Goal: Information Seeking & Learning: Learn about a topic

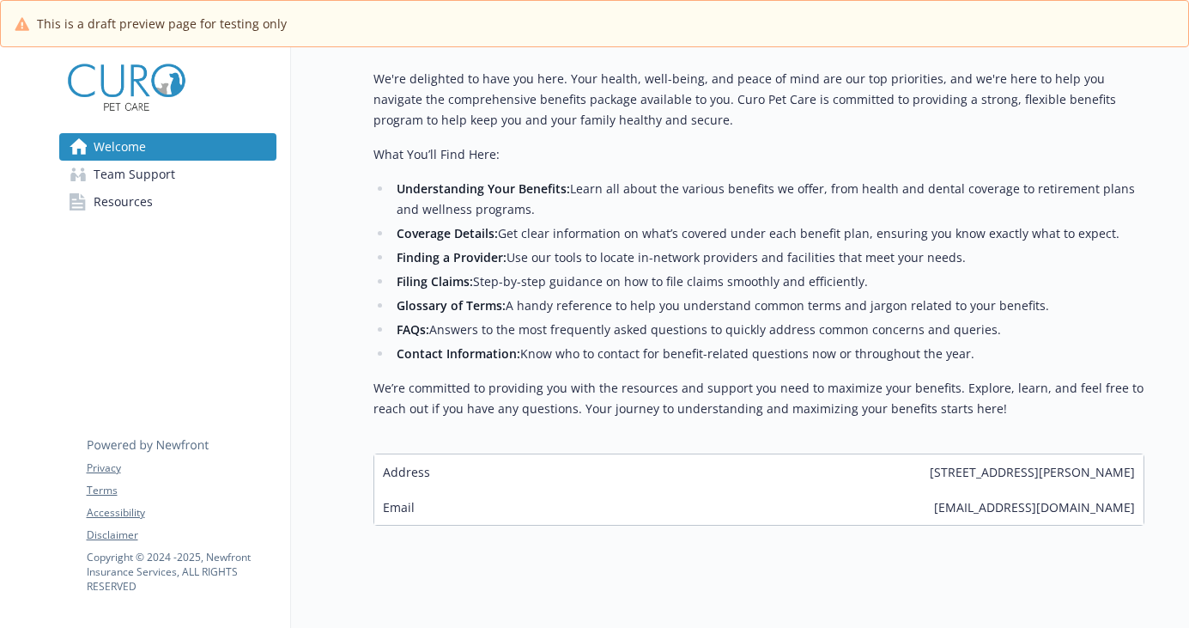
scroll to position [709, 0]
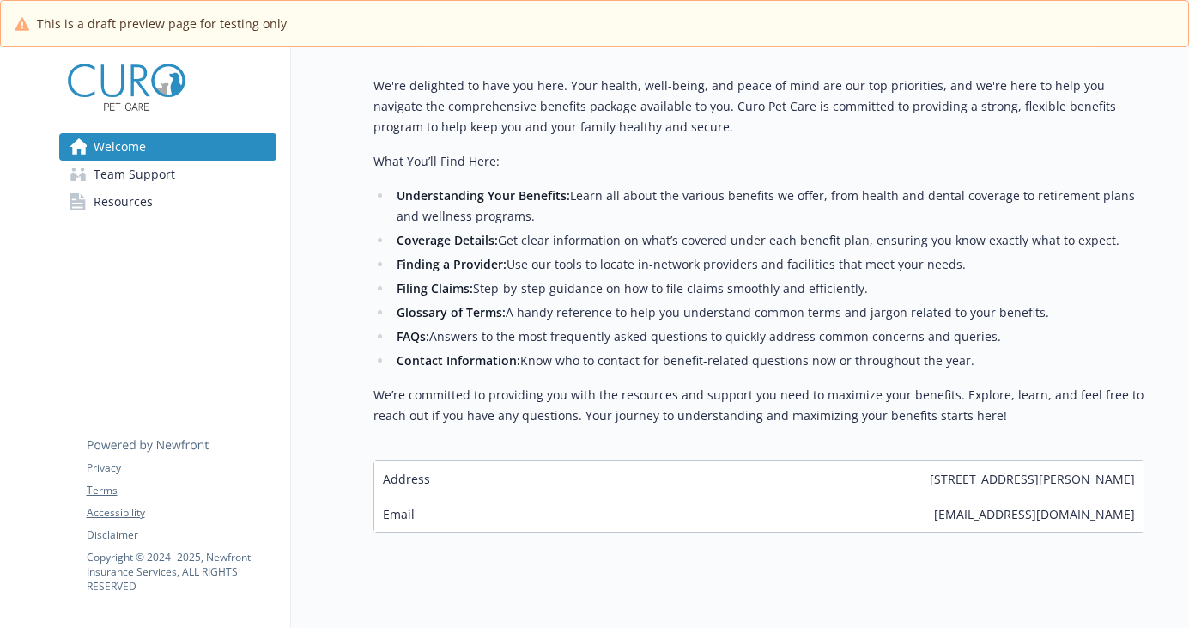
click at [119, 198] on span "Resources" at bounding box center [123, 201] width 59 height 27
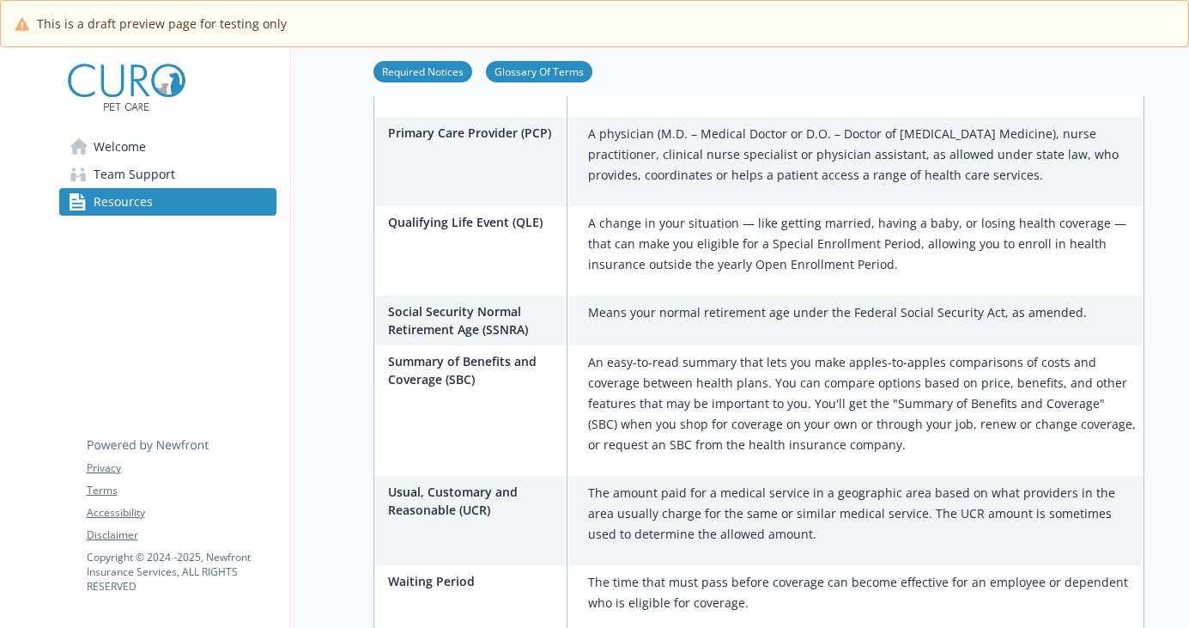
scroll to position [2892, 0]
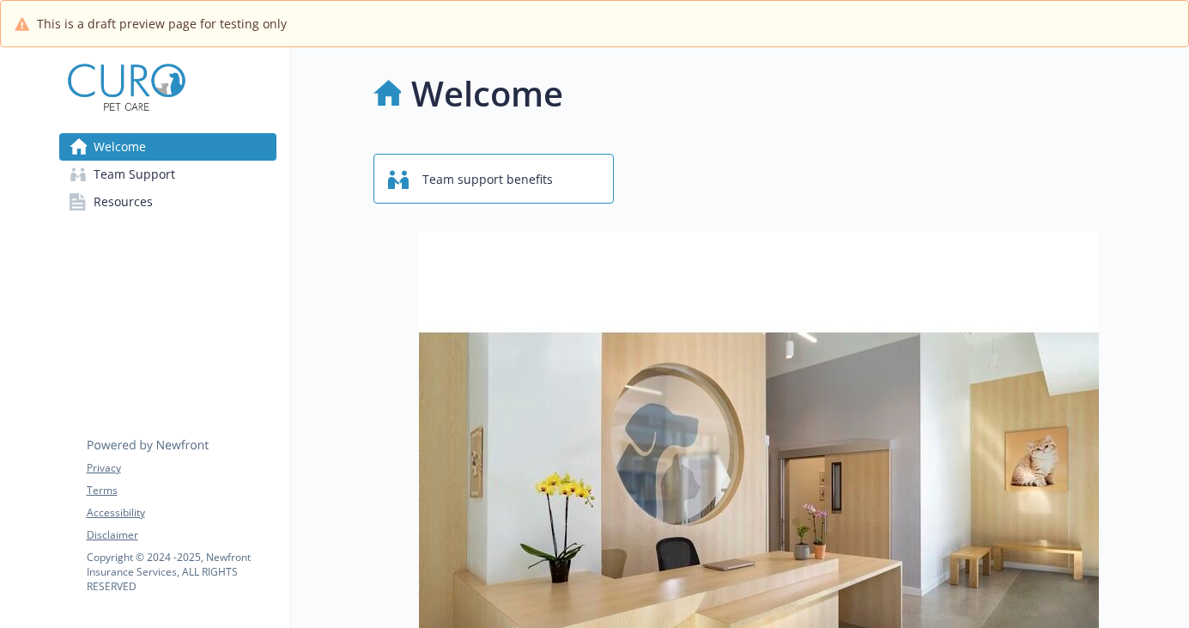
click at [151, 163] on span "Team Support" at bounding box center [135, 174] width 82 height 27
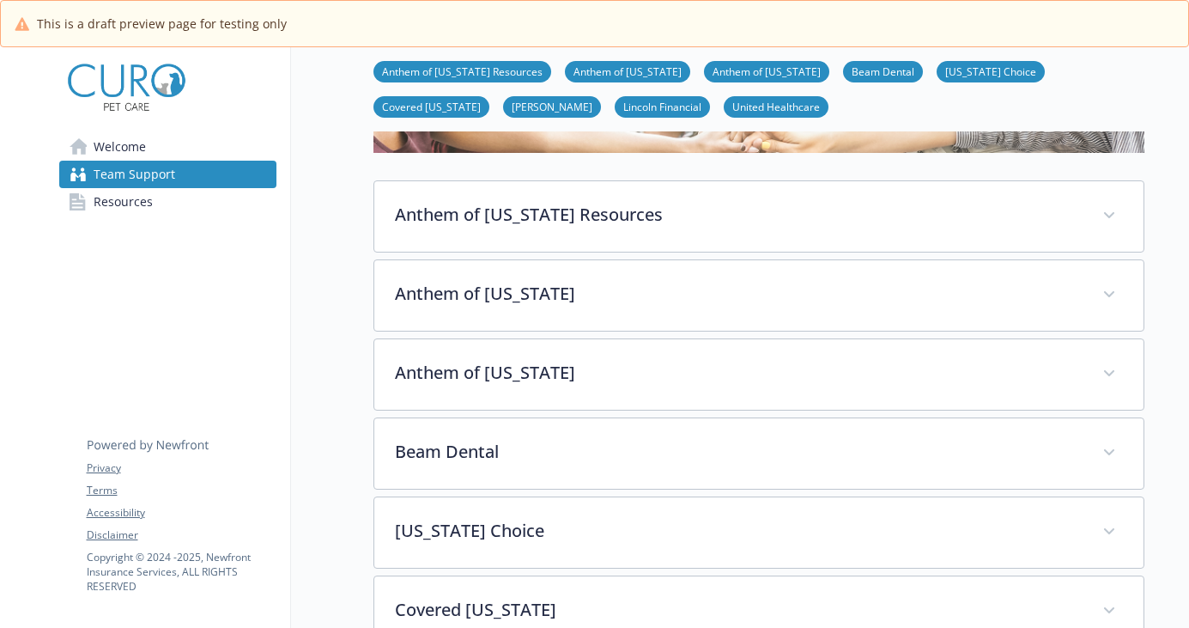
scroll to position [272, 0]
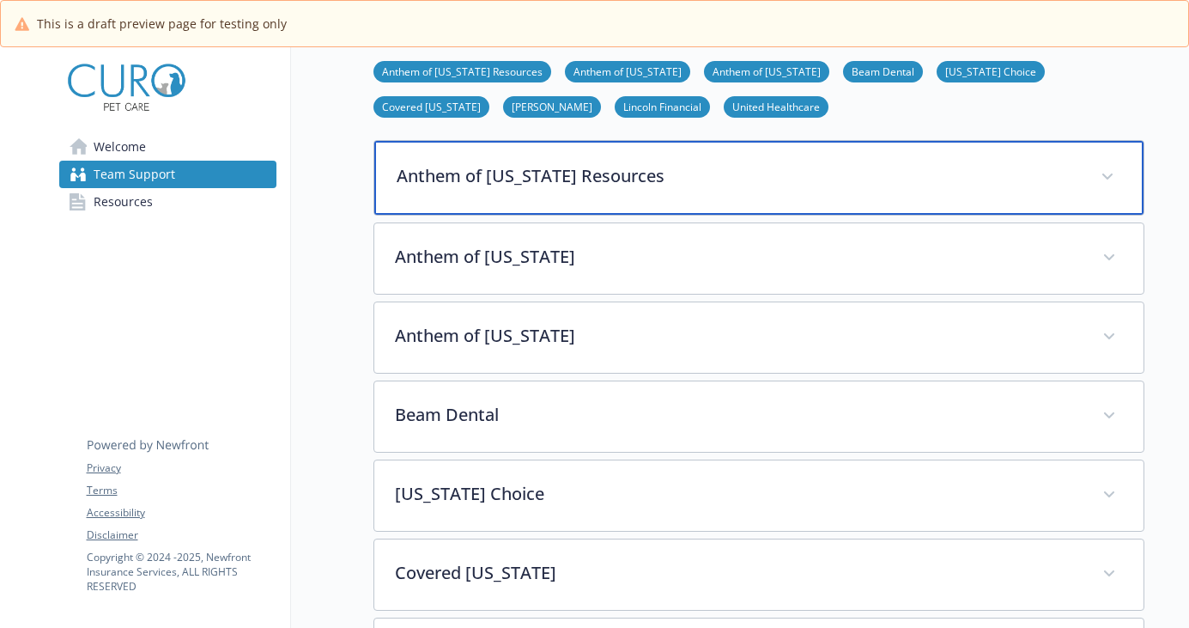
click at [560, 161] on div "Anthem of California Resources" at bounding box center [758, 178] width 769 height 74
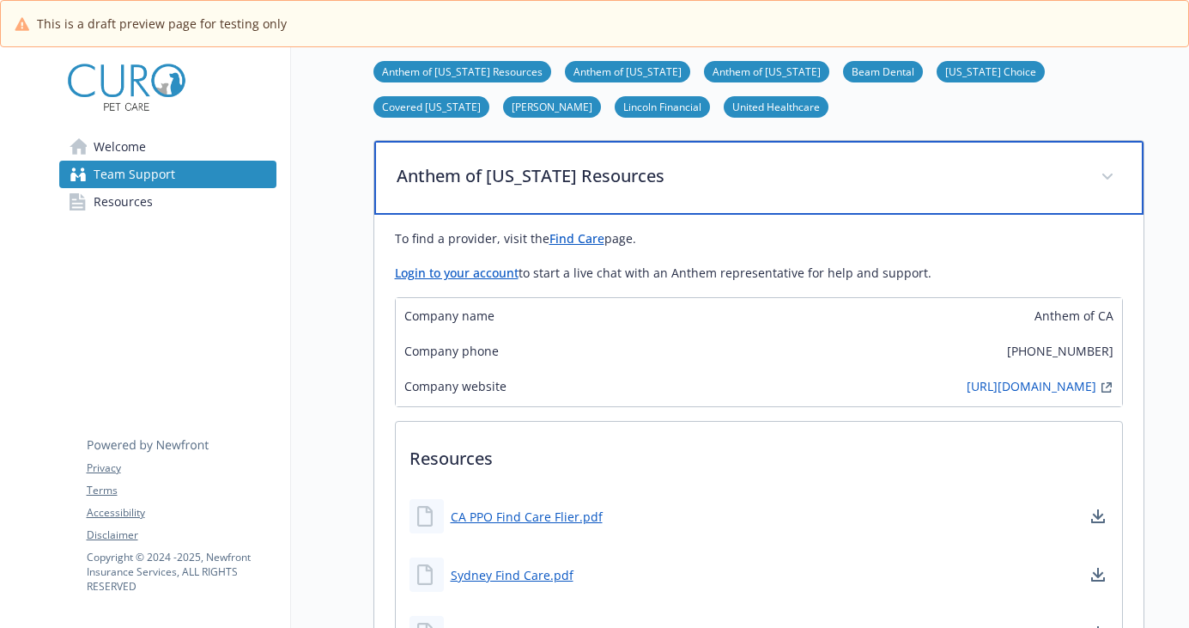
click at [550, 176] on p "Anthem of California Resources" at bounding box center [739, 176] width 684 height 26
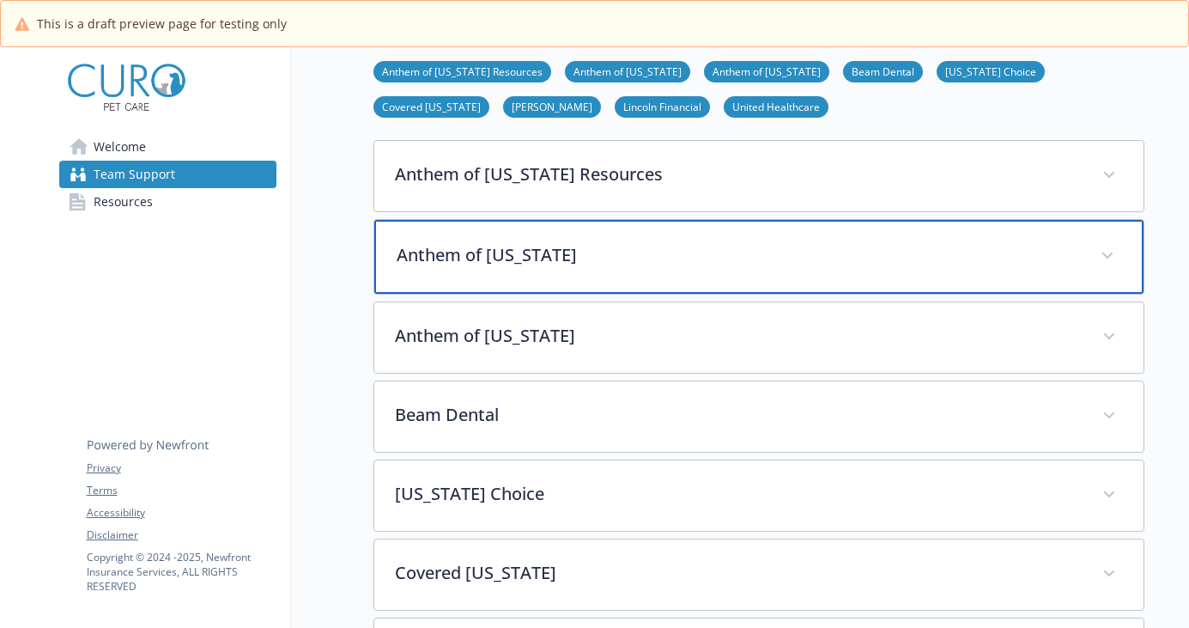
click at [526, 265] on p "Anthem of Colorado" at bounding box center [739, 255] width 684 height 26
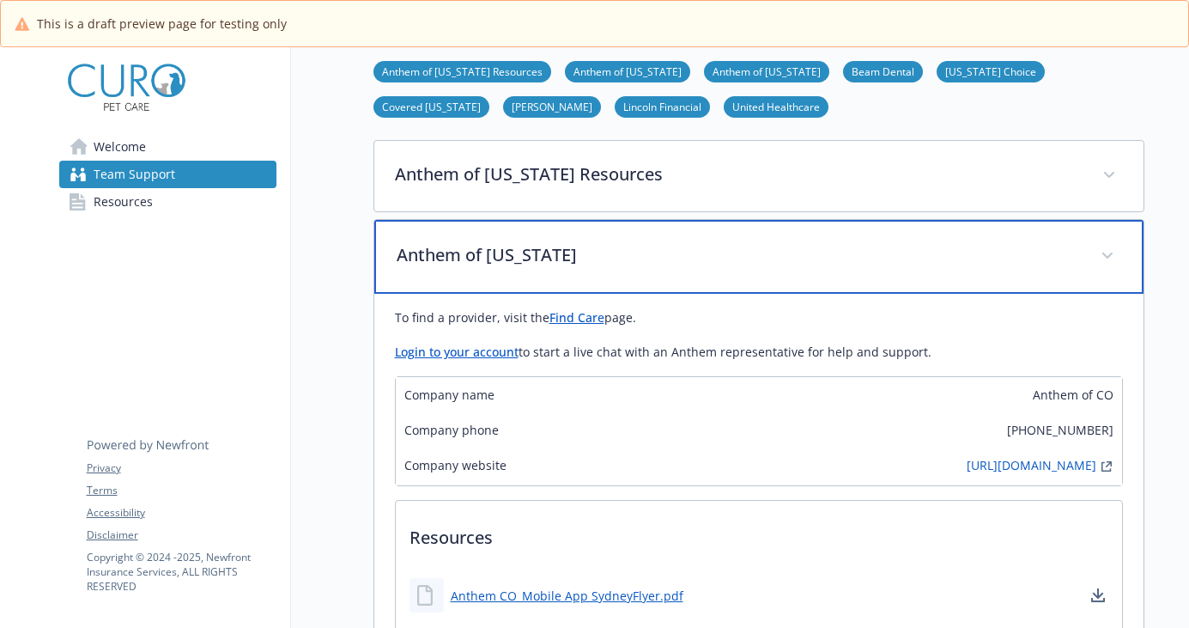
click at [514, 263] on p "Anthem of Colorado" at bounding box center [739, 255] width 684 height 26
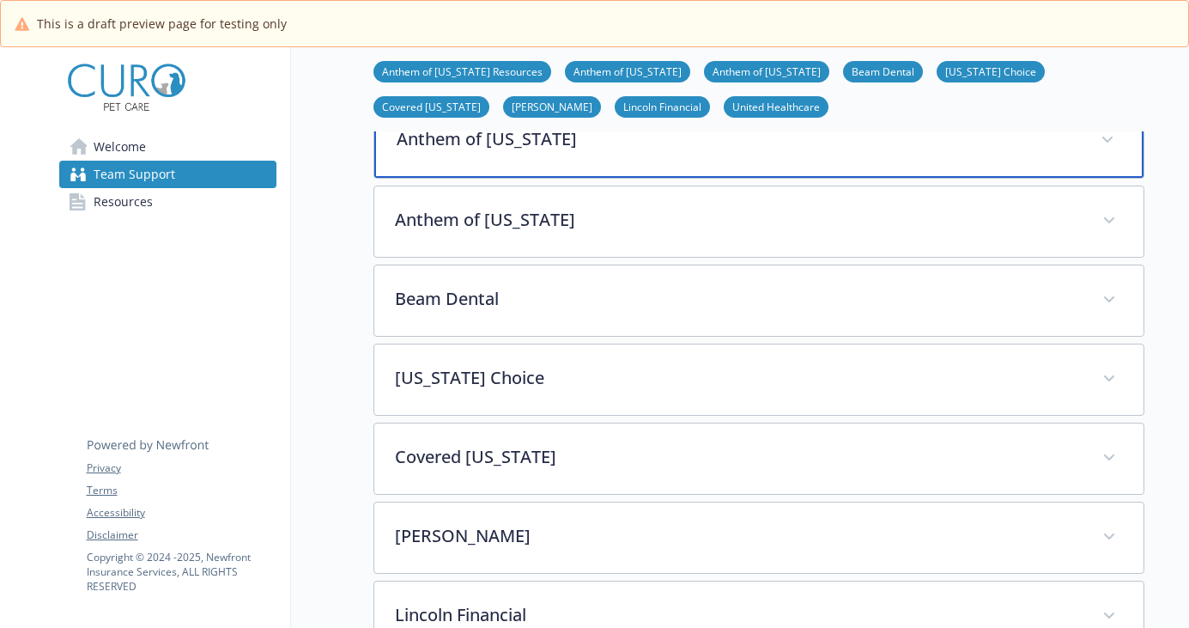
scroll to position [421, 0]
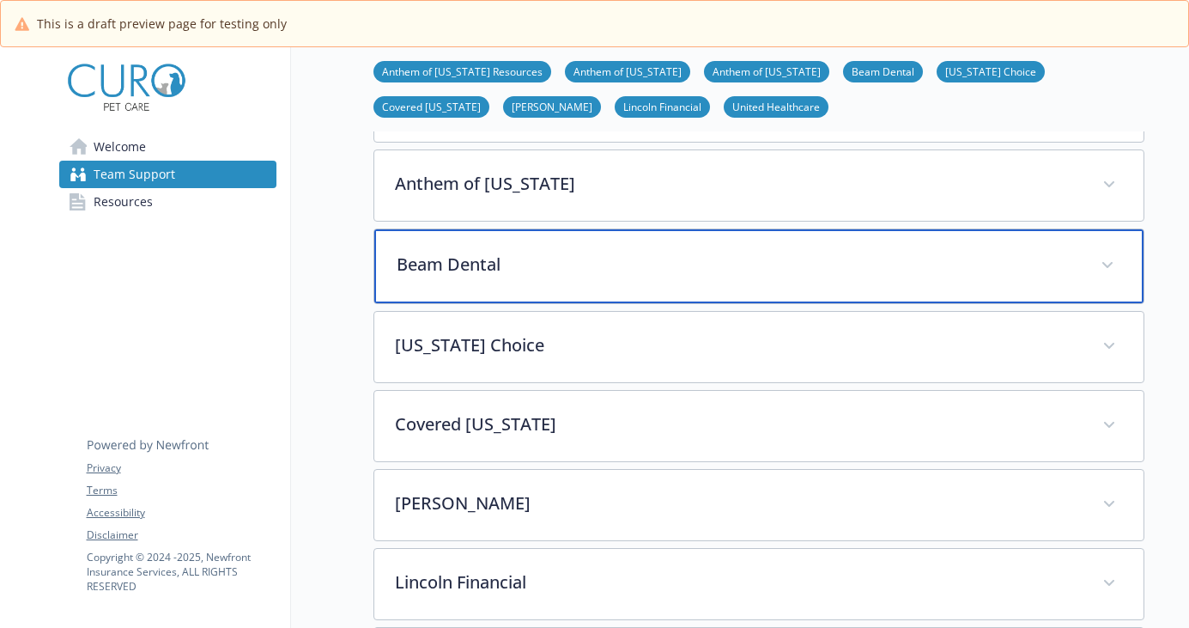
click at [510, 274] on p "Beam Dental" at bounding box center [739, 265] width 684 height 26
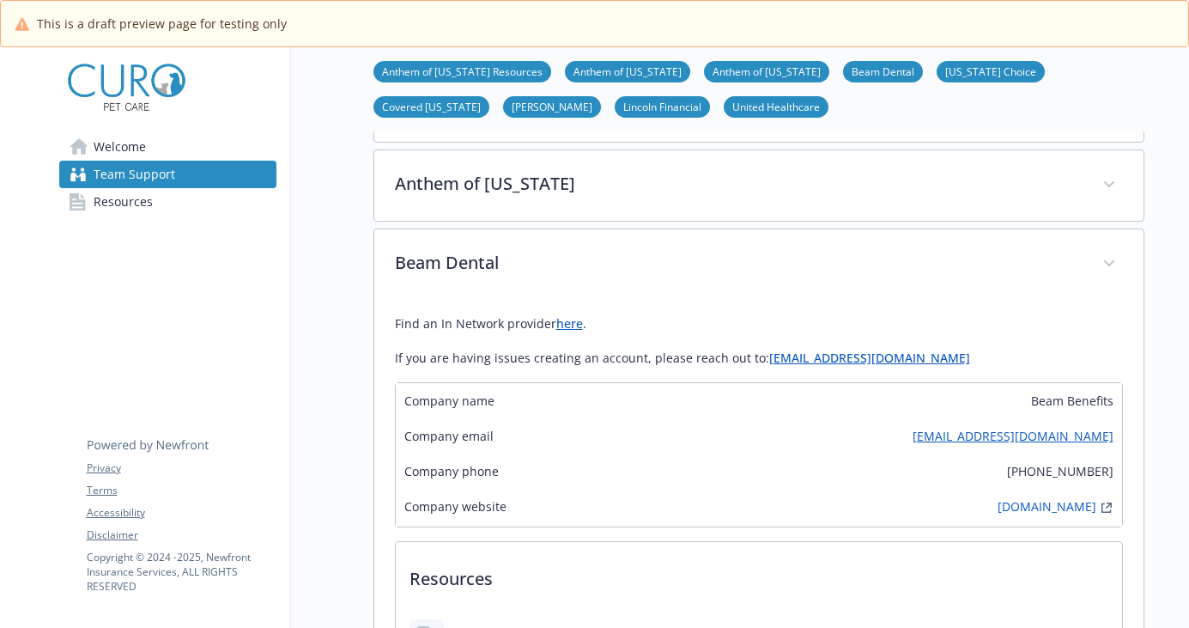
click at [565, 327] on link "here" at bounding box center [569, 323] width 27 height 16
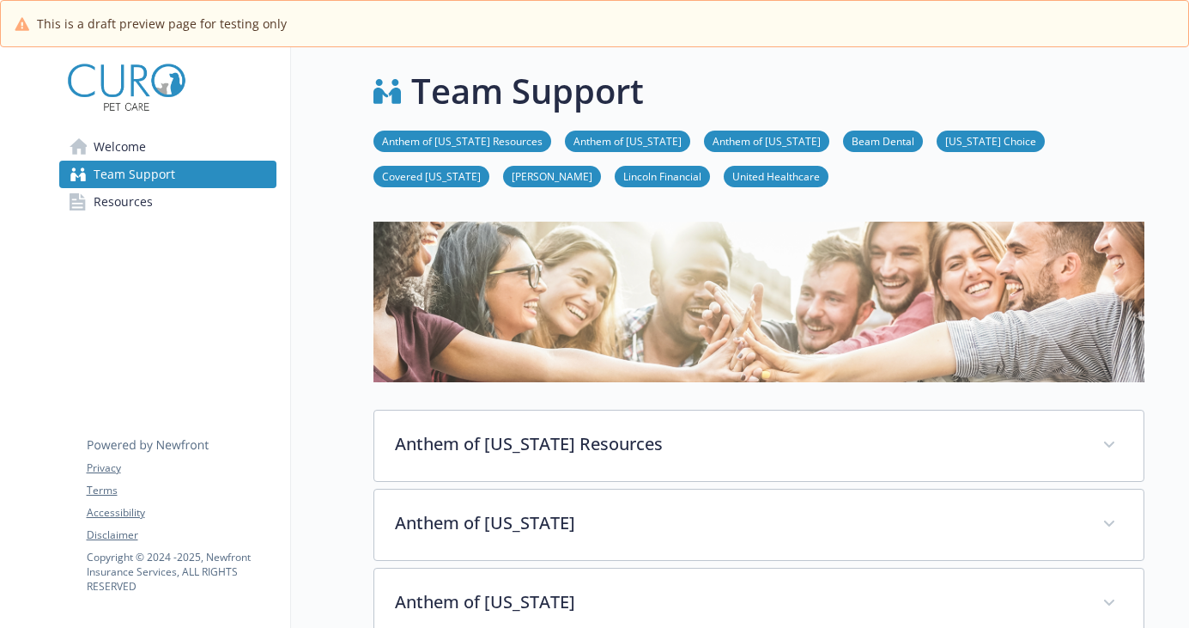
scroll to position [0, 0]
